Goal: Information Seeking & Learning: Learn about a topic

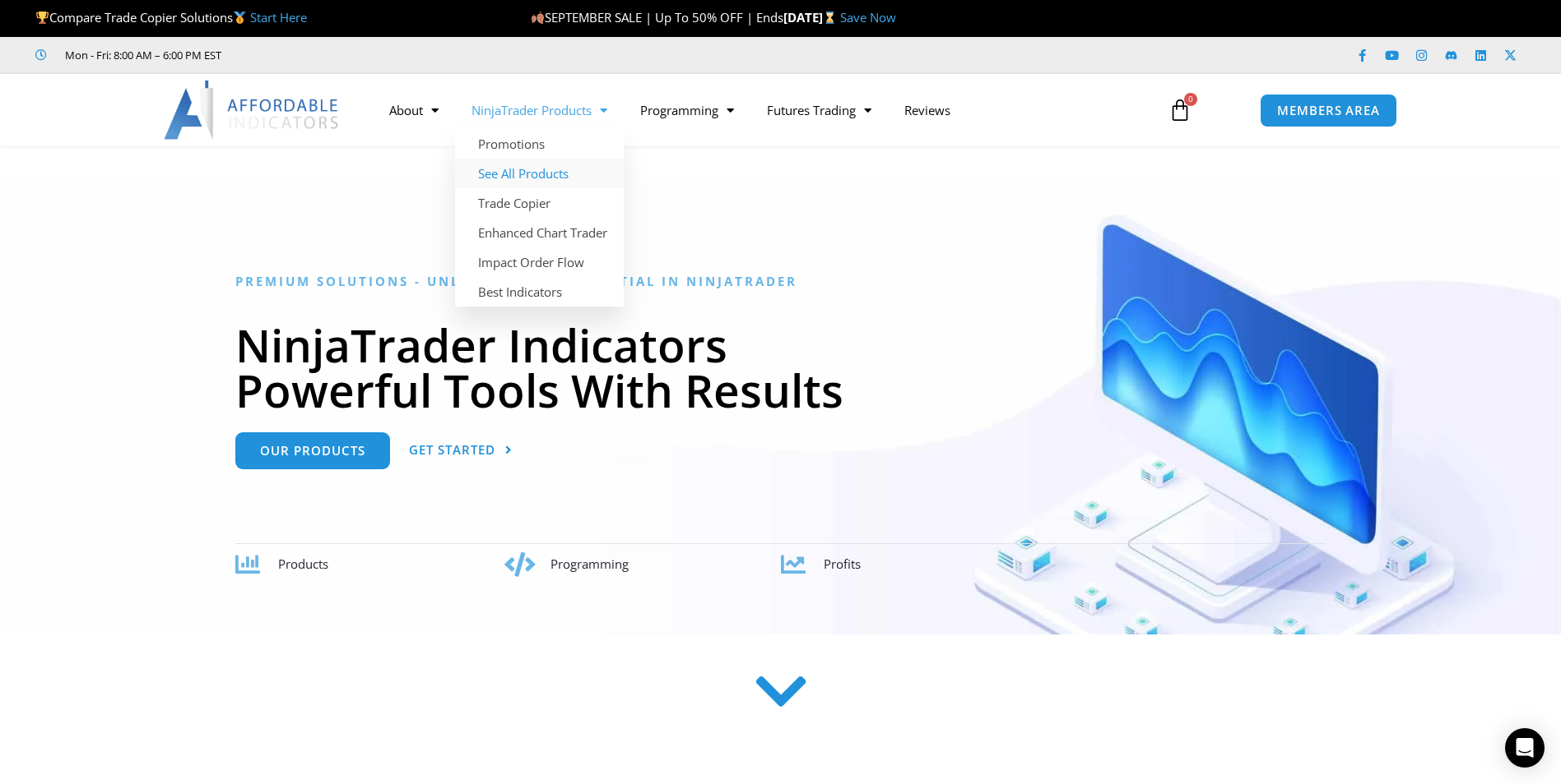
click at [539, 171] on link "See All Products" at bounding box center [539, 174] width 169 height 30
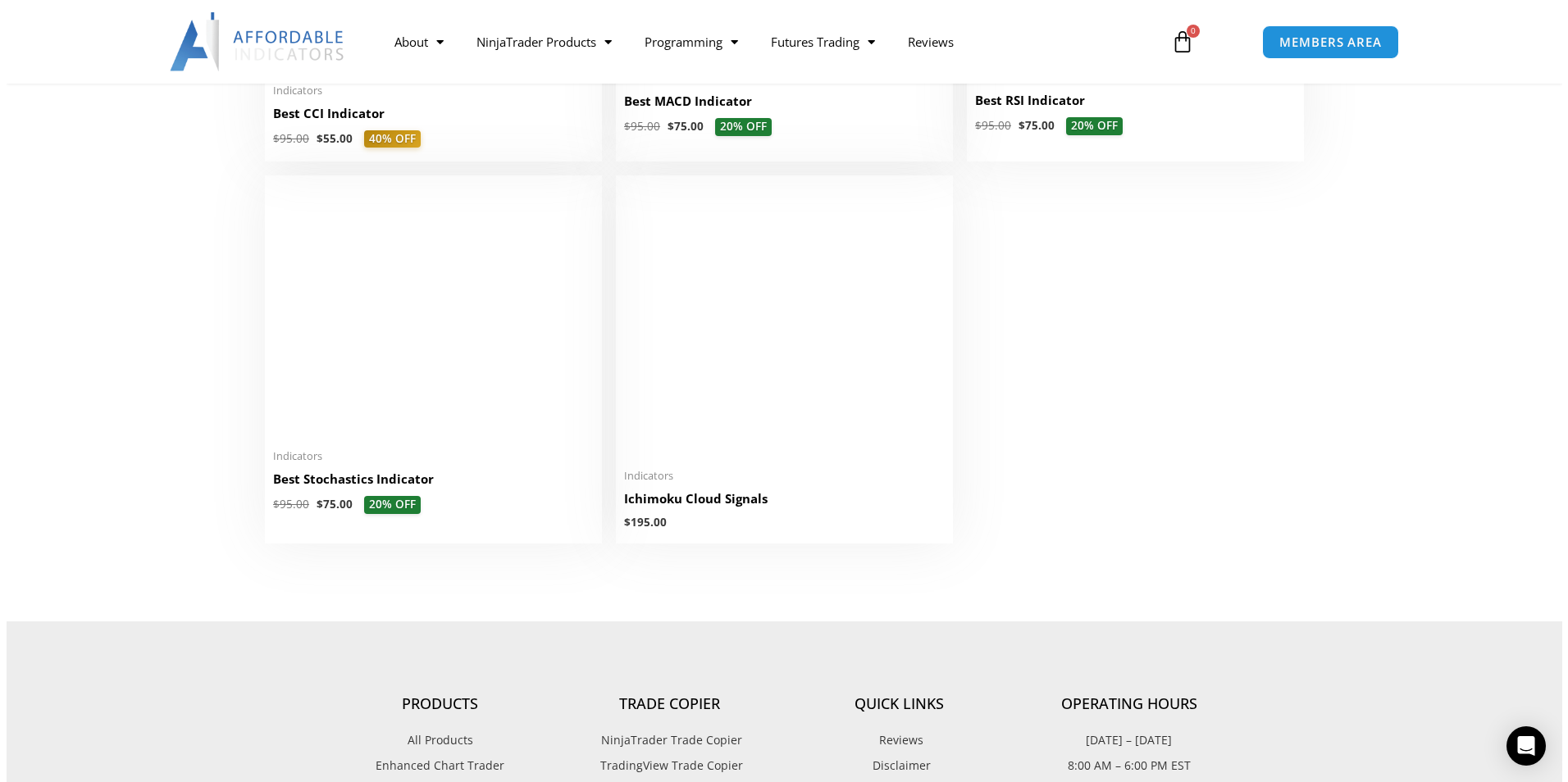
scroll to position [3729, 0]
